Goal: Information Seeking & Learning: Understand process/instructions

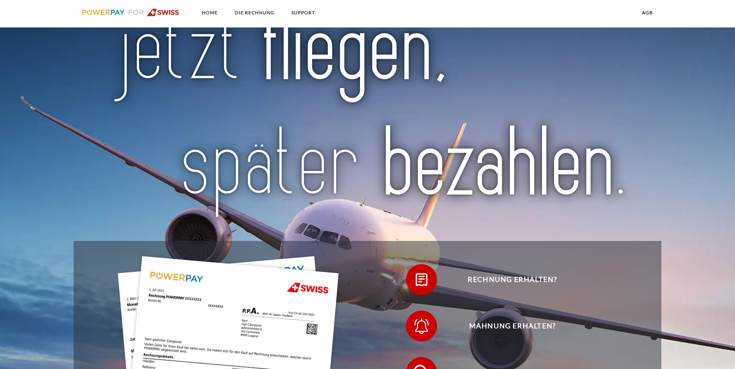
scroll to position [77, 0]
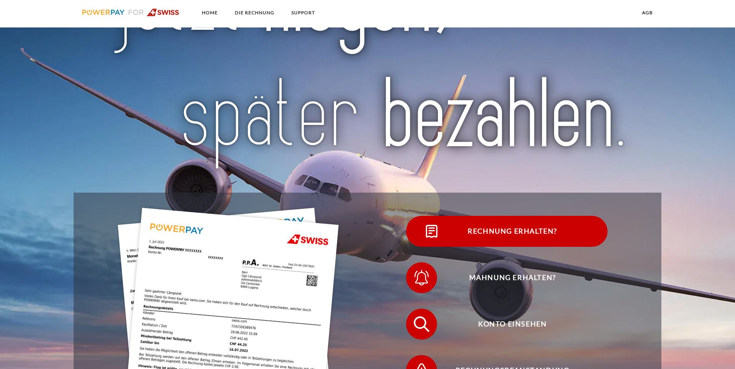
click at [417, 244] on span "Rechnung erhalten?" at bounding box center [512, 231] width 190 height 31
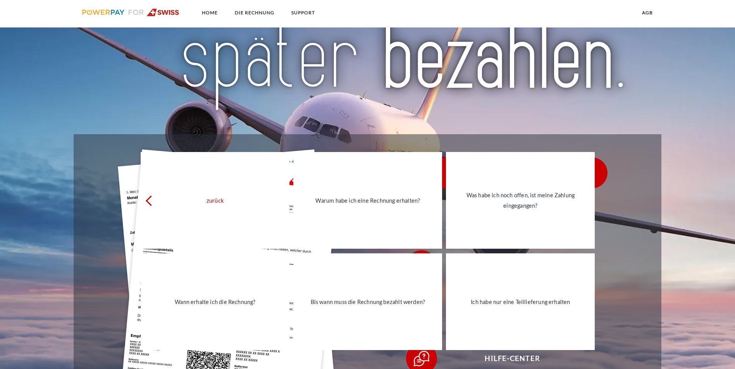
scroll to position [155, 0]
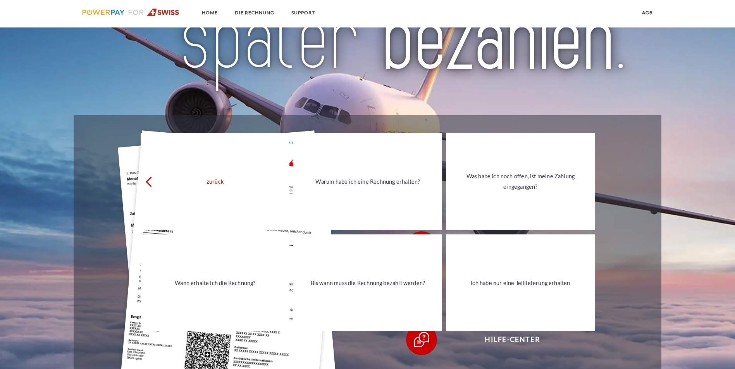
drag, startPoint x: 705, startPoint y: 235, endPoint x: 620, endPoint y: 264, distance: 89.9
click at [643, 270] on div "Rechnungsbeanstandung" at bounding box center [506, 293] width 278 height 46
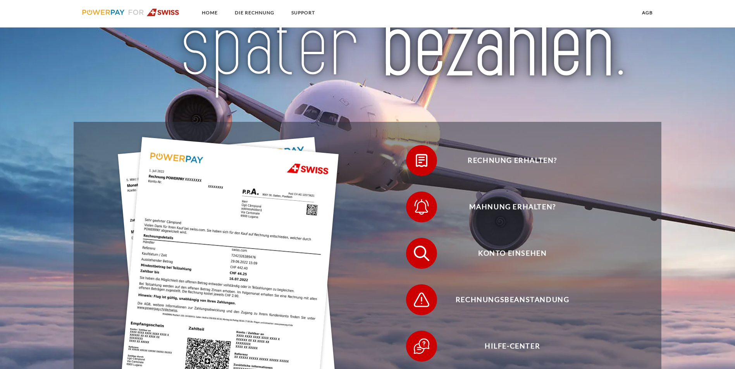
scroll to position [155, 0]
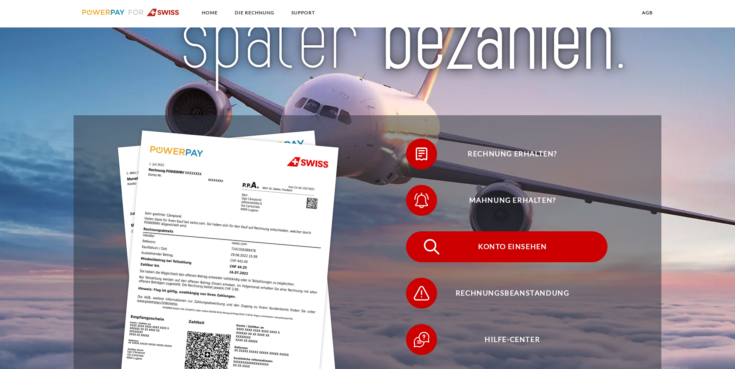
click at [417, 232] on span "Konto einsehen" at bounding box center [512, 247] width 190 height 31
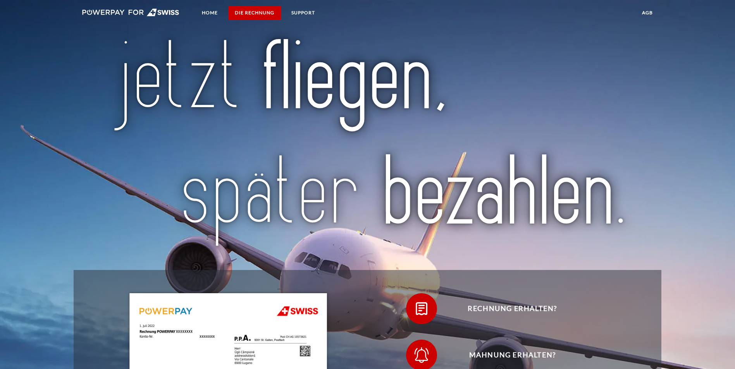
click at [251, 11] on link "DIE RECHNUNG" at bounding box center [254, 13] width 53 height 14
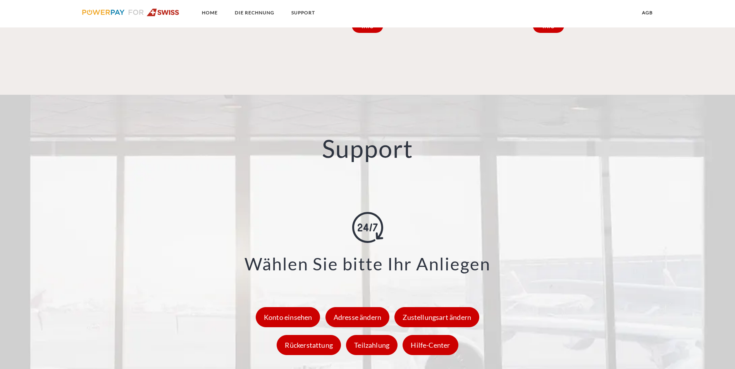
scroll to position [1018, 0]
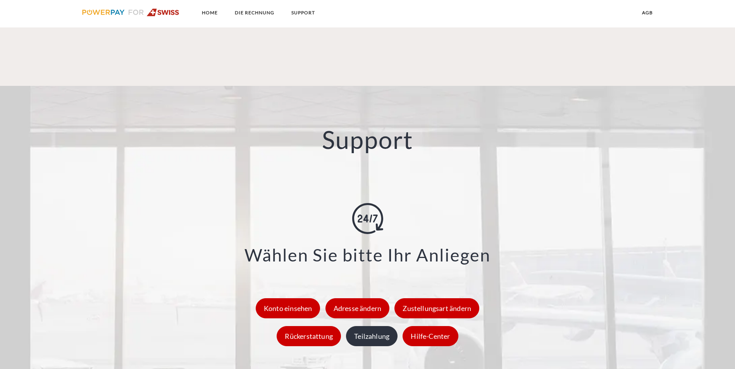
click at [375, 326] on div "Teilzahlung" at bounding box center [371, 336] width 51 height 20
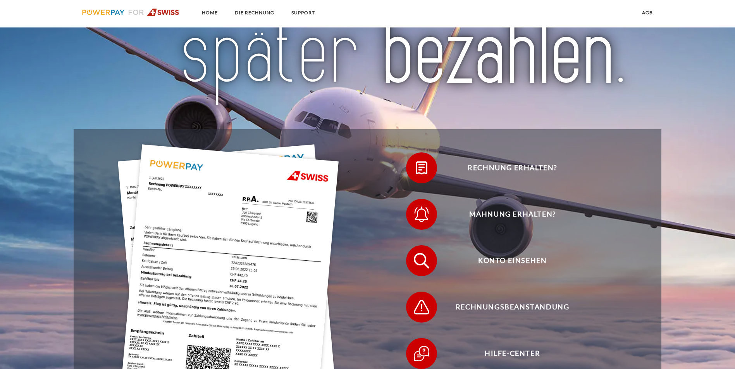
scroll to position [155, 0]
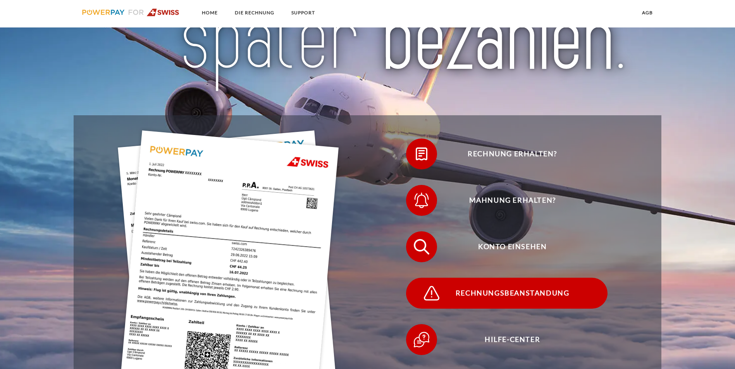
click at [536, 278] on span "Rechnungsbeanstandung" at bounding box center [512, 293] width 190 height 31
